Goal: Information Seeking & Learning: Learn about a topic

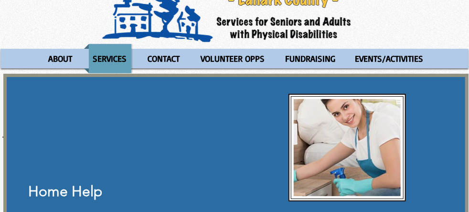
scroll to position [57, 0]
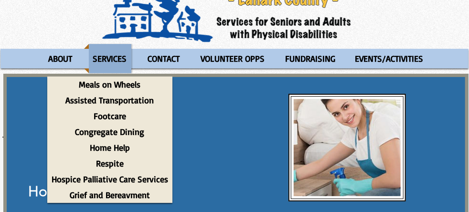
click at [112, 56] on p "SERVICES" at bounding box center [110, 58] width 43 height 29
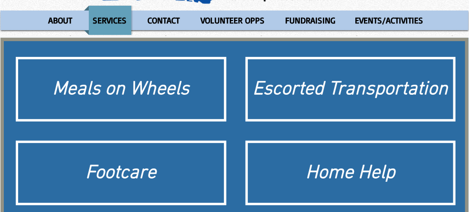
scroll to position [96, 0]
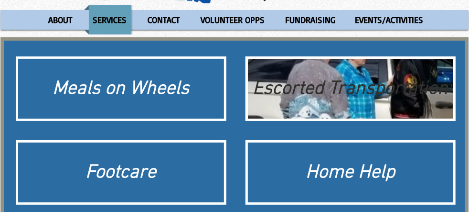
click at [400, 100] on div "Escorted Transportation" at bounding box center [351, 89] width 196 height 27
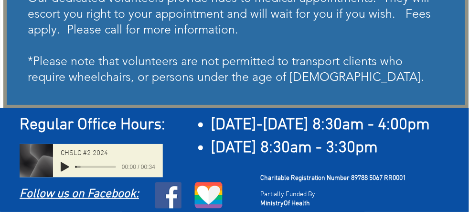
scroll to position [329, 0]
